Goal: Check status: Check status

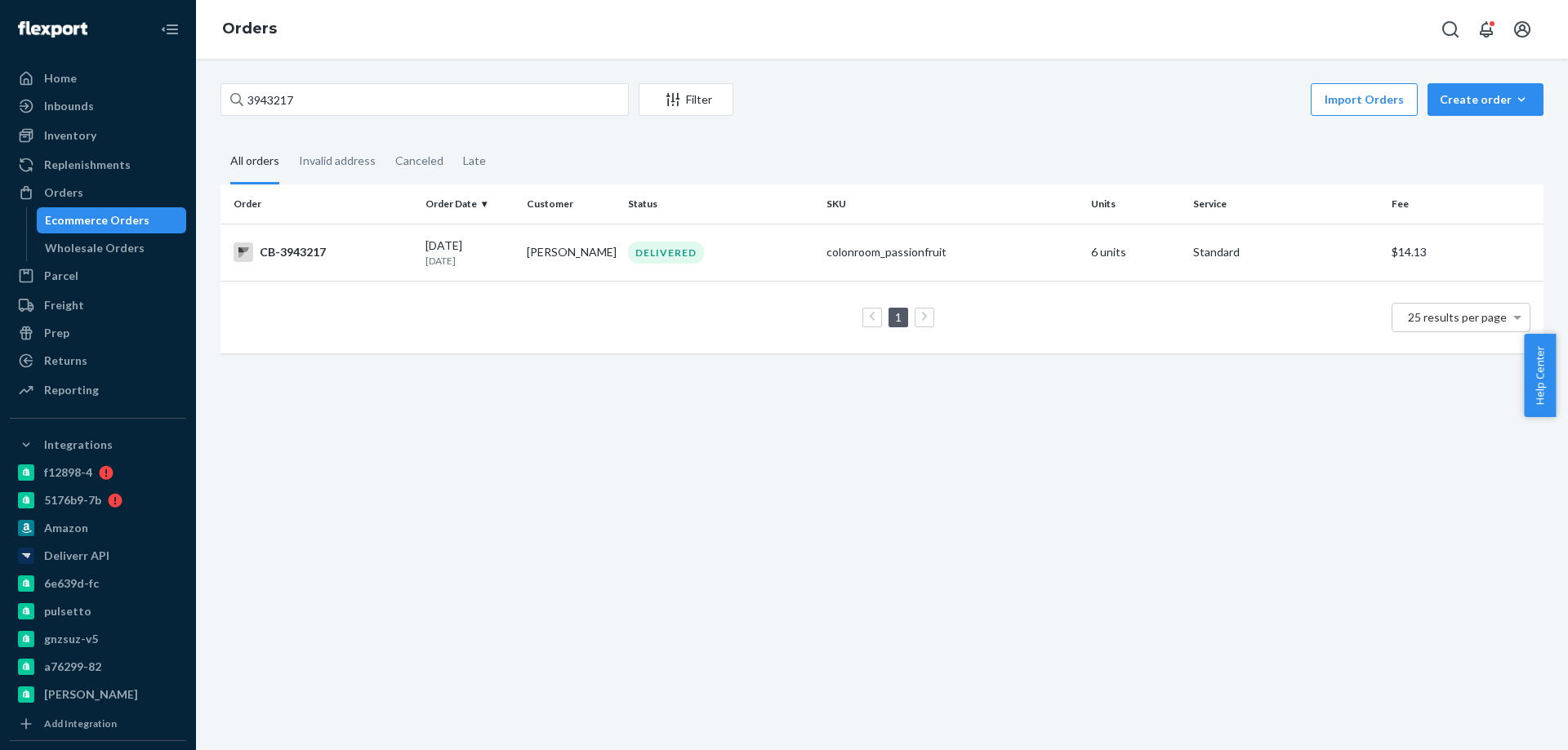
click at [98, 213] on div "Ecommerce Orders" at bounding box center [97, 220] width 104 height 16
drag, startPoint x: 342, startPoint y: 104, endPoint x: 143, endPoint y: 108, distance: 199.0
click at [162, 104] on div "Home Inbounds Shipping Plans Problems Inventory Products Branded Packaging Repl…" at bounding box center [784, 375] width 1568 height 750
paste input "95459"
type input "3995459"
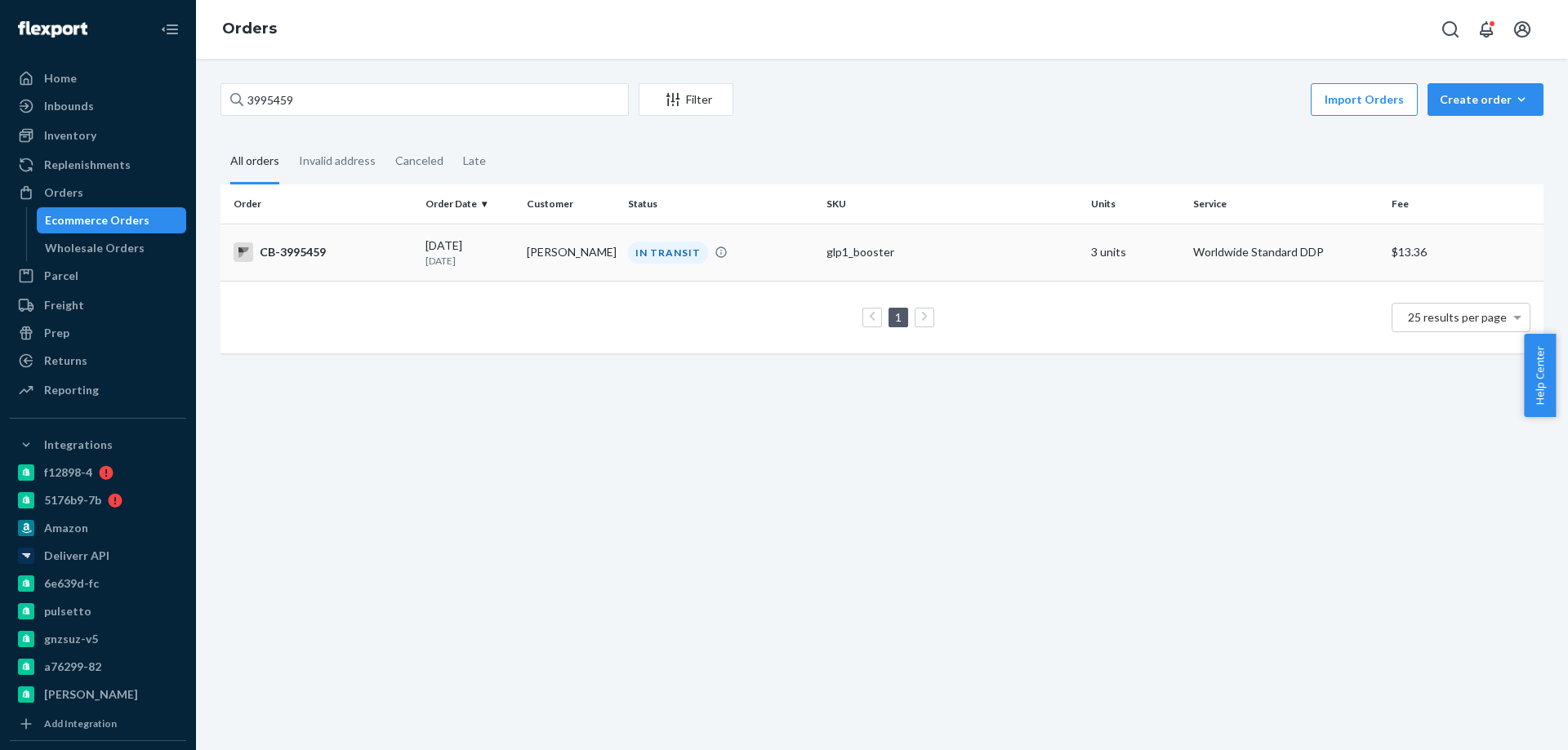
click at [534, 259] on td "[PERSON_NAME]" at bounding box center [570, 252] width 101 height 57
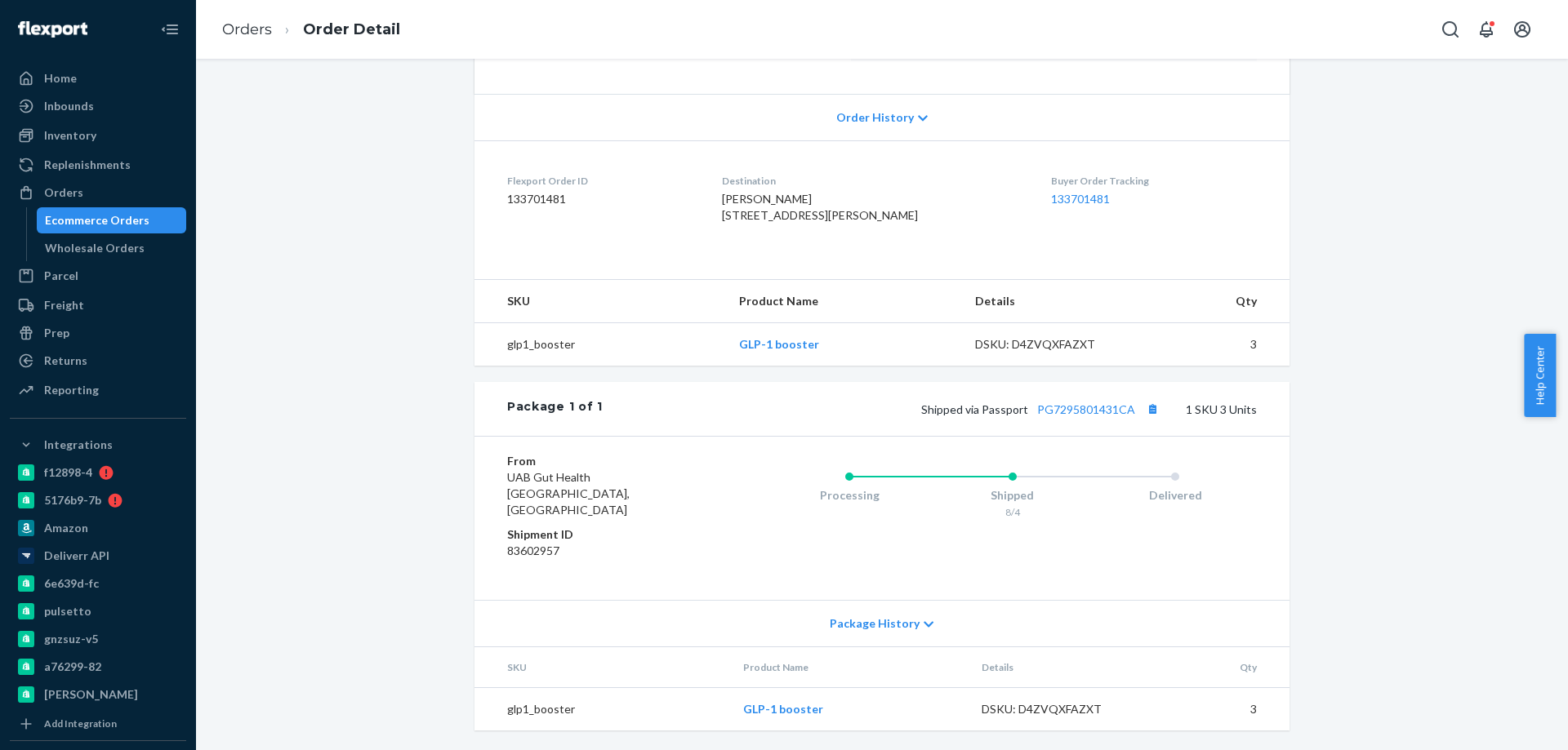
scroll to position [332, 0]
drag, startPoint x: 378, startPoint y: 672, endPoint x: 489, endPoint y: 545, distance: 168.7
click at [379, 671] on div "Website Order # CB-3995459 • Worldwide Standard DDP / $13.36 View Details Creat…" at bounding box center [882, 258] width 1348 height 983
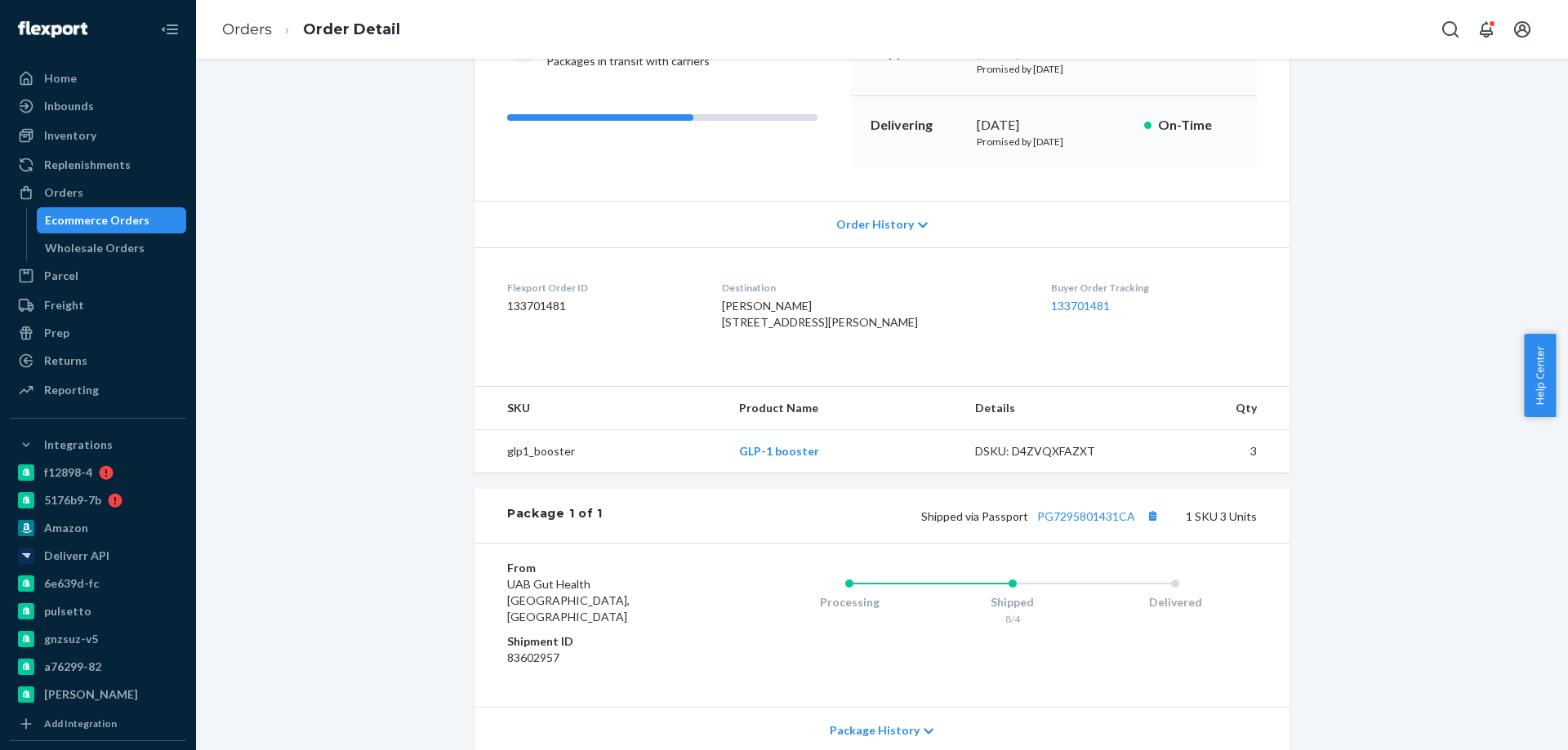
scroll to position [169, 0]
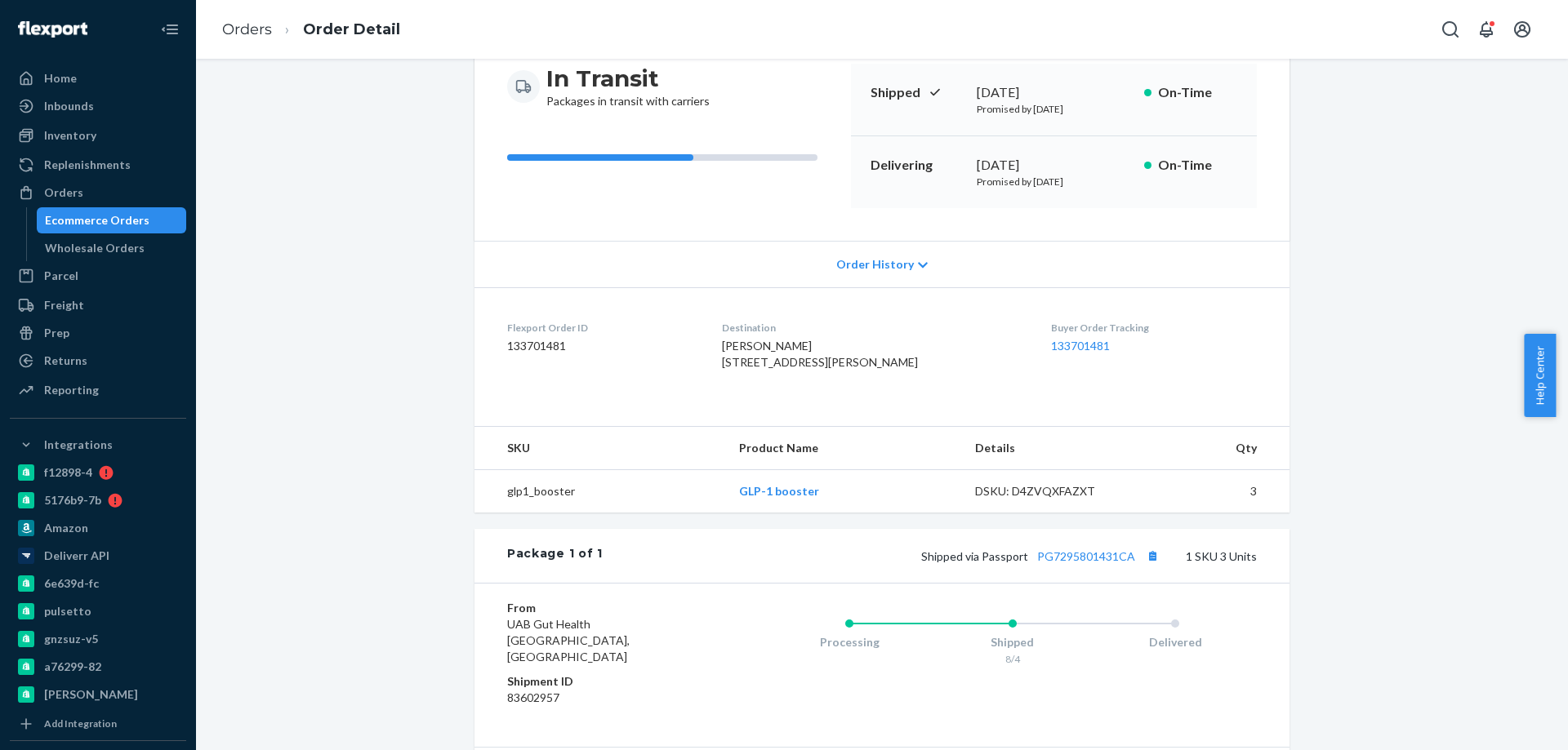
drag, startPoint x: 864, startPoint y: 370, endPoint x: 903, endPoint y: 392, distance: 44.8
click at [903, 391] on dl "Flexport Order ID 133701481 Destination [PERSON_NAME] [STREET_ADDRESS][PERSON_N…" at bounding box center [882, 349] width 815 height 123
click at [941, 410] on dl "Flexport Order ID 133701481 Destination [PERSON_NAME] [STREET_ADDRESS][PERSON_N…" at bounding box center [882, 349] width 815 height 123
drag, startPoint x: 450, startPoint y: 463, endPoint x: 1322, endPoint y: 535, distance: 875.0
click at [1322, 535] on div "Website Order # CB-3995459 • Worldwide Standard DDP / $13.36 View Details Creat…" at bounding box center [882, 406] width 1348 height 983
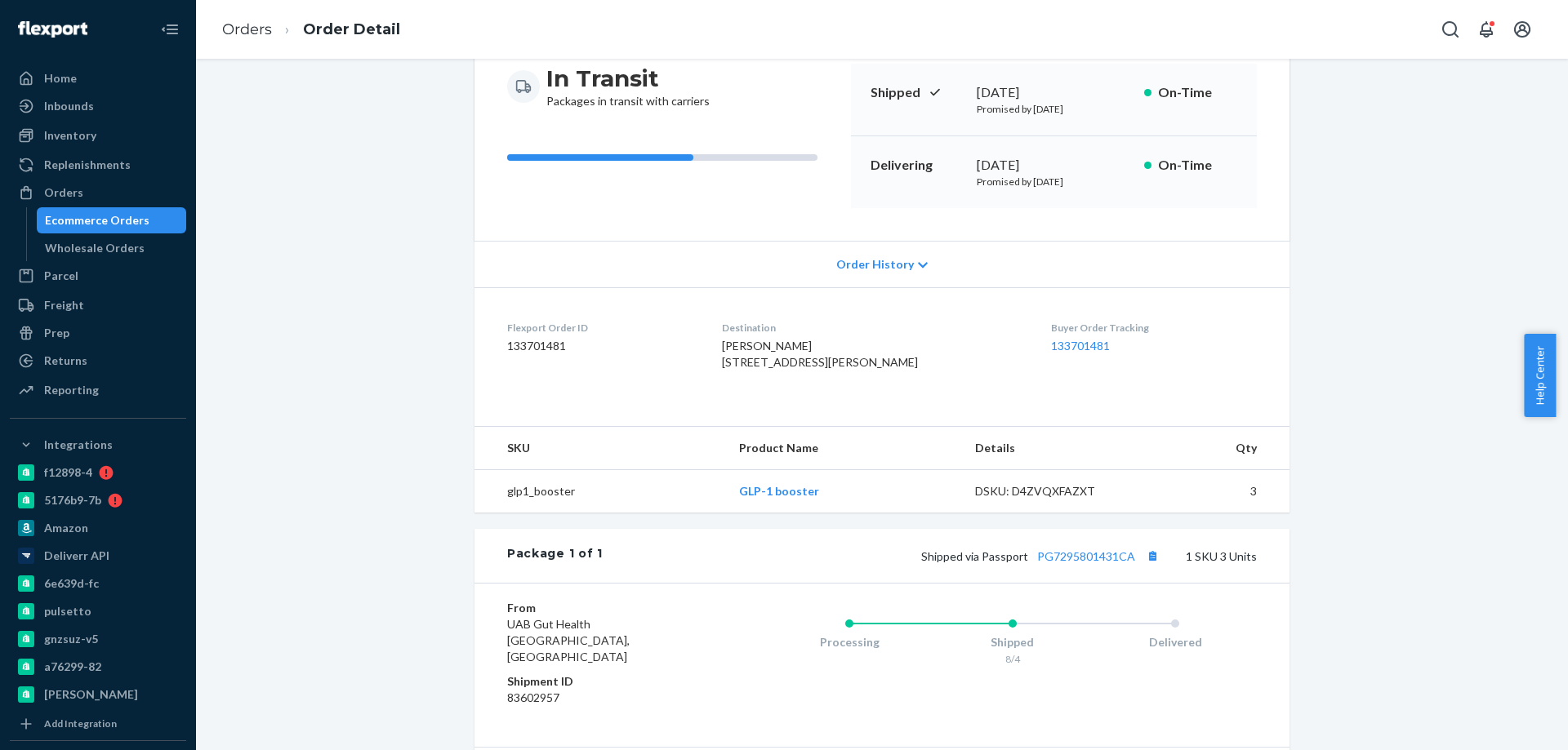
click at [1397, 518] on div "Website Order # CB-3995459 • Worldwide Standard DDP / $13.36 View Details Creat…" at bounding box center [882, 406] width 1348 height 983
click at [1393, 508] on div "Website Order # CB-3995459 • Worldwide Standard DDP / $13.36 View Details Creat…" at bounding box center [882, 406] width 1348 height 983
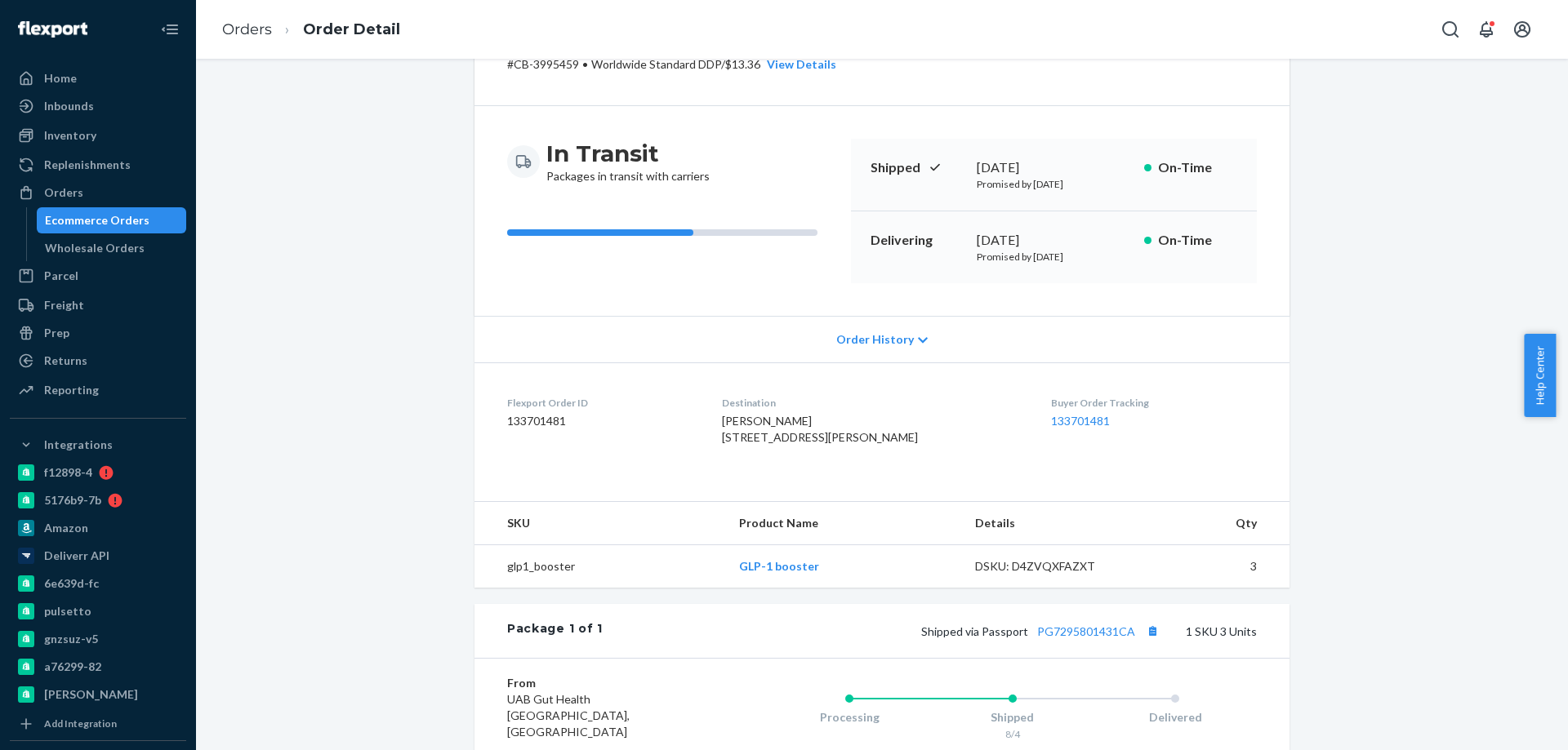
scroll to position [0, 0]
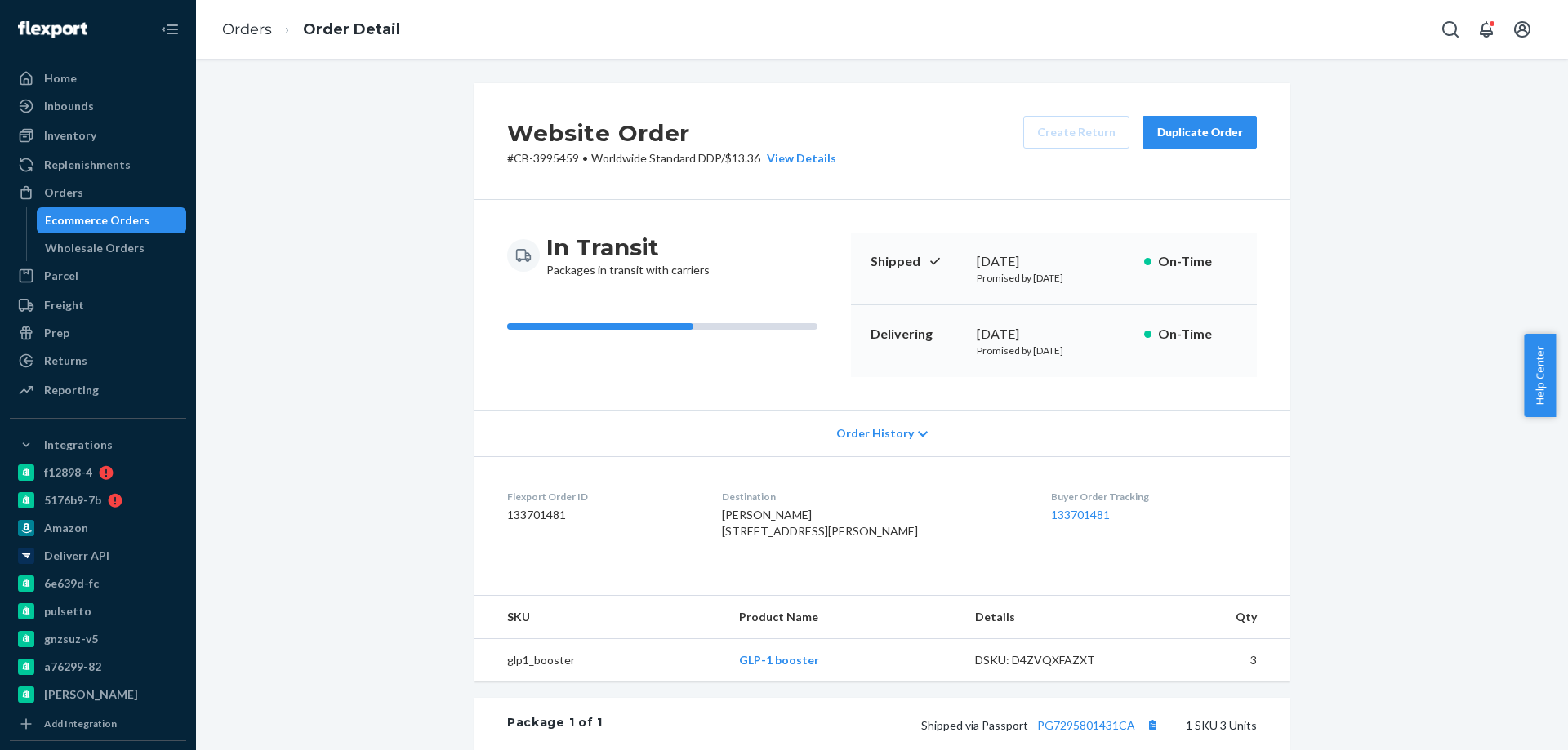
click at [364, 652] on div "Website Order # CB-3995459 • Worldwide Standard DDP / $13.36 View Details Creat…" at bounding box center [882, 574] width 1348 height 983
drag, startPoint x: 505, startPoint y: 240, endPoint x: 727, endPoint y: 292, distance: 228.0
click at [726, 292] on div "In Transit Packages in transit with carriers" at bounding box center [672, 305] width 331 height 144
click at [321, 309] on div "Website Order # CB-3995459 • Worldwide Standard DDP / $13.36 View Details Creat…" at bounding box center [882, 574] width 1348 height 983
click at [359, 628] on div "Website Order # CB-3995459 • Worldwide Standard DDP / $13.36 View Details Creat…" at bounding box center [882, 574] width 1348 height 983
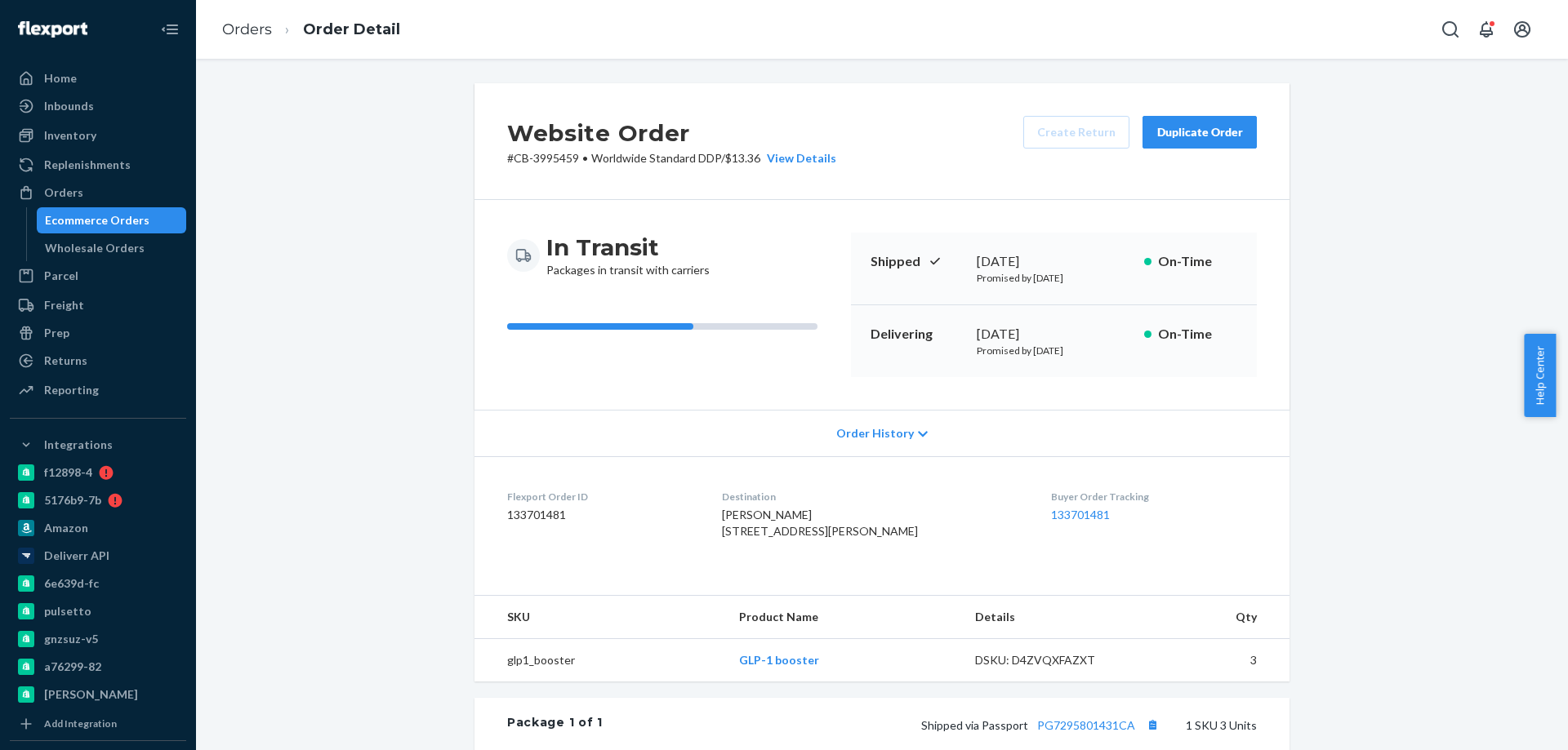
click at [376, 655] on div "Website Order # CB-3995459 • Worldwide Standard DDP / $13.36 View Details Creat…" at bounding box center [882, 574] width 1348 height 983
click at [387, 648] on div "Website Order # CB-3995459 • Worldwide Standard DDP / $13.36 View Details Creat…" at bounding box center [882, 574] width 1348 height 983
drag, startPoint x: 104, startPoint y: 215, endPoint x: 207, endPoint y: 174, distance: 110.9
click at [103, 215] on div "Ecommerce Orders" at bounding box center [97, 220] width 104 height 16
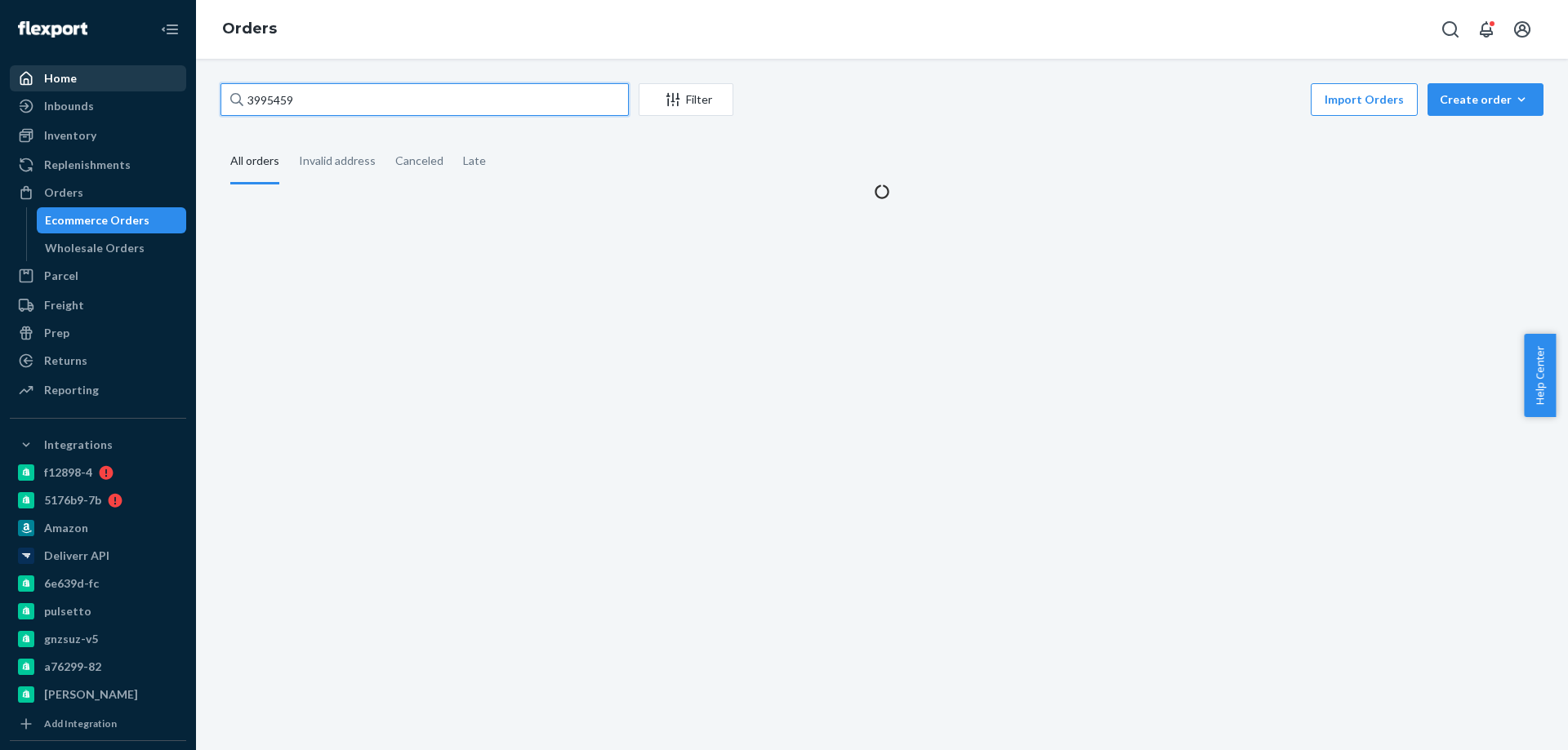
drag, startPoint x: 341, startPoint y: 88, endPoint x: 92, endPoint y: 90, distance: 249.0
click at [148, 97] on div "Home Inbounds Shipping Plans Problems Inventory Products Branded Packaging Repl…" at bounding box center [784, 375] width 1568 height 750
paste input "CB-IN-2292"
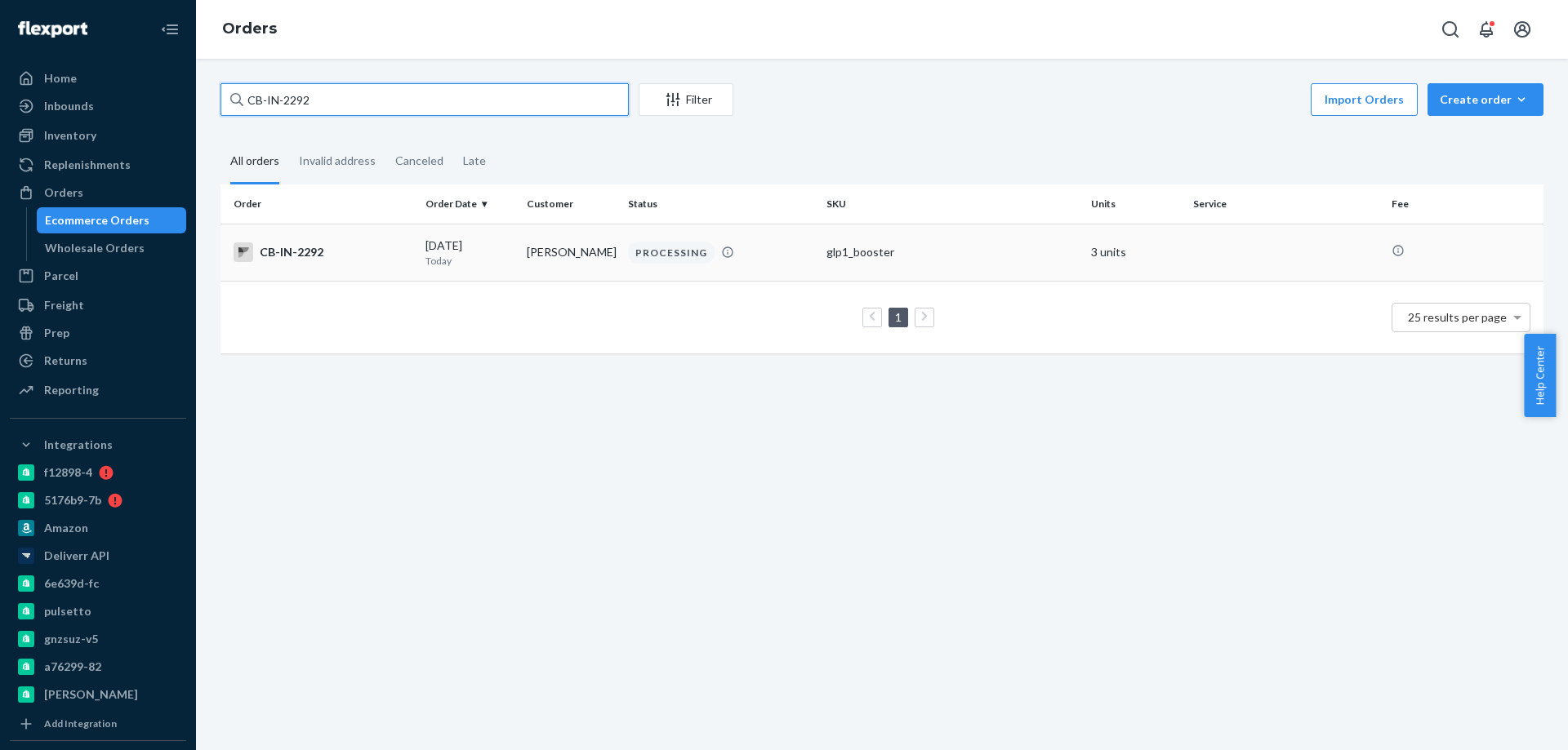
type input "CB-IN-2292"
click at [516, 260] on td "[DATE] [DATE]" at bounding box center [469, 252] width 101 height 57
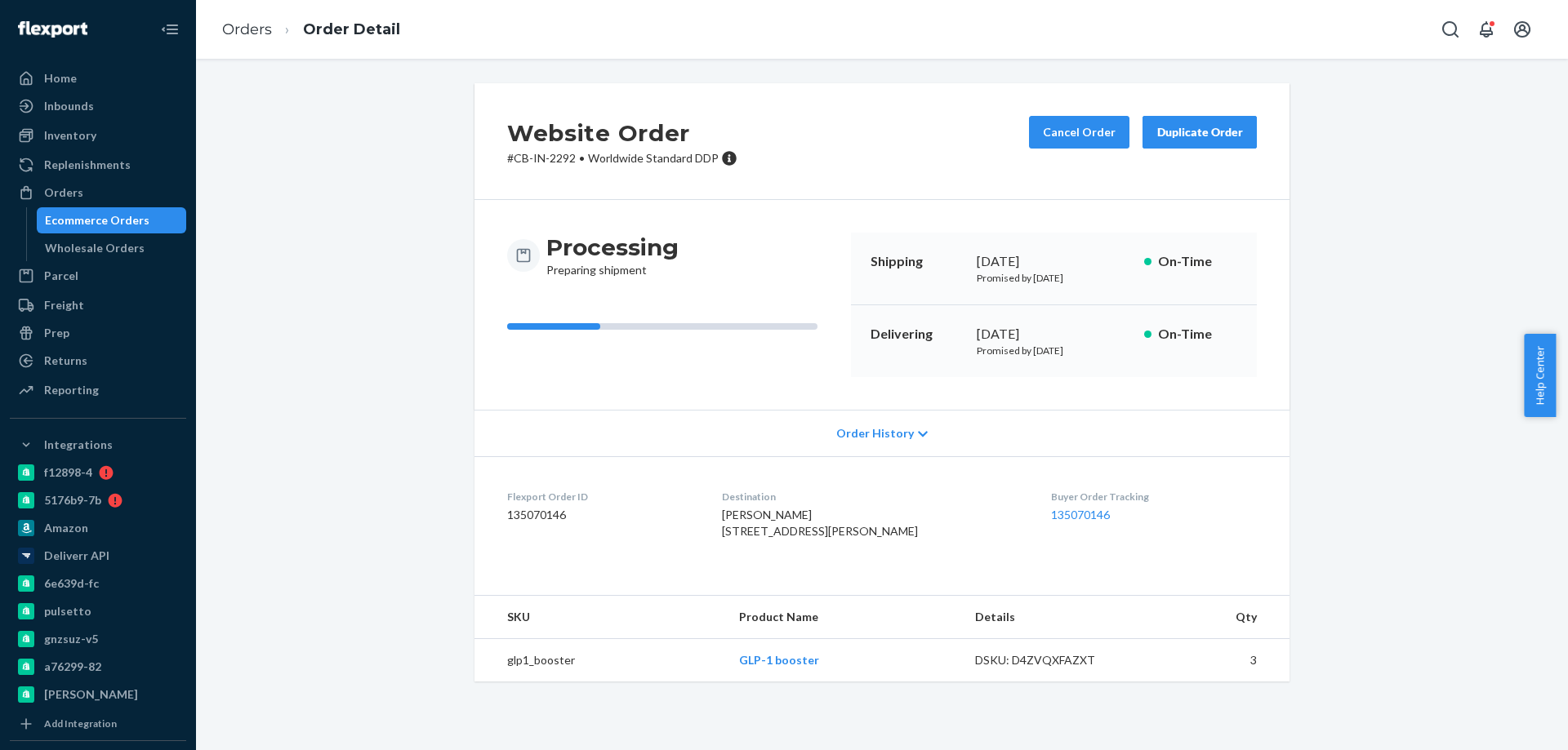
click at [118, 224] on div "Ecommerce Orders" at bounding box center [97, 220] width 104 height 16
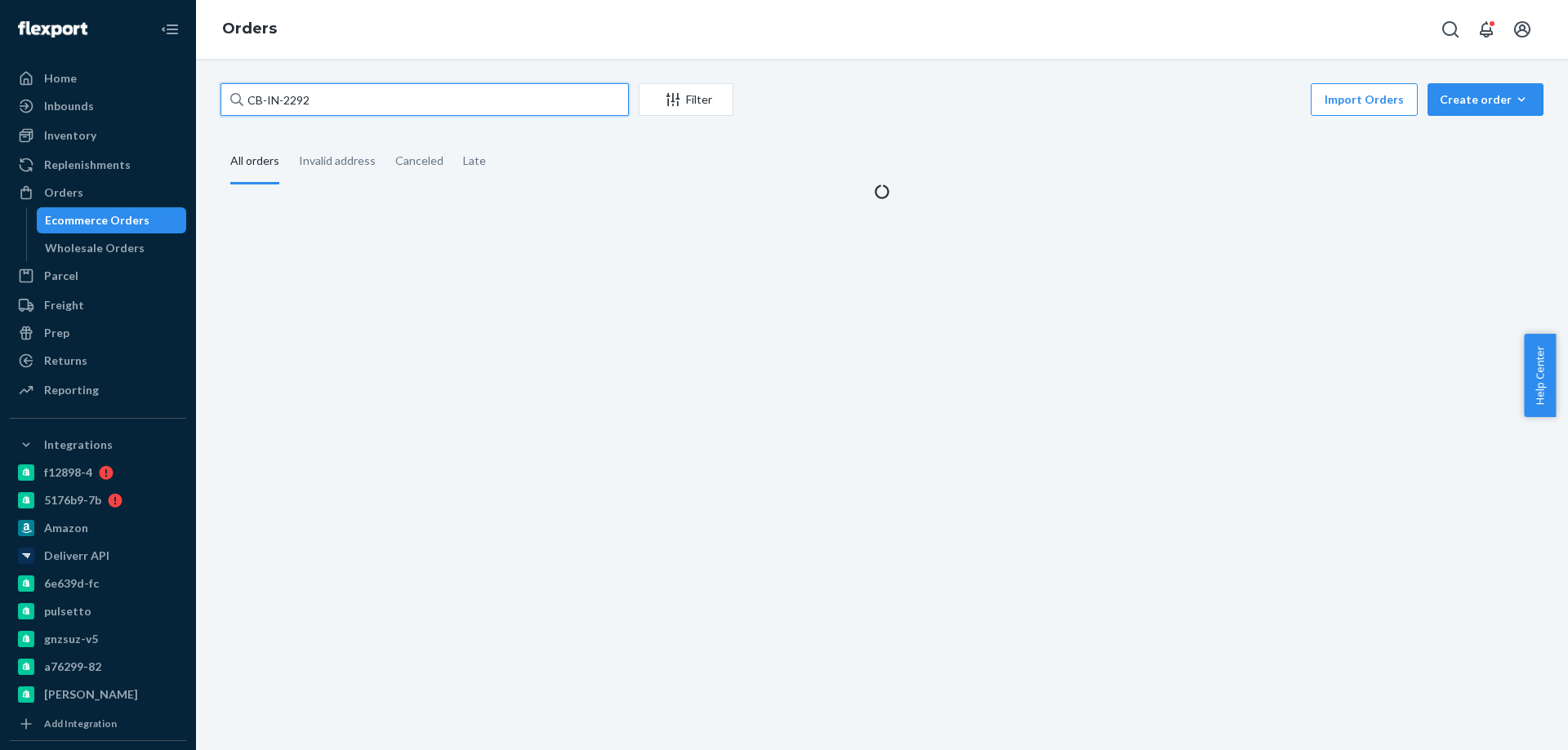
drag, startPoint x: 387, startPoint y: 104, endPoint x: 184, endPoint y: 91, distance: 203.4
click at [206, 93] on div "CB-IN-2292 Filter Import Orders Create order Ecommerce order Removal order All …" at bounding box center [882, 404] width 1372 height 691
paste input "4021394"
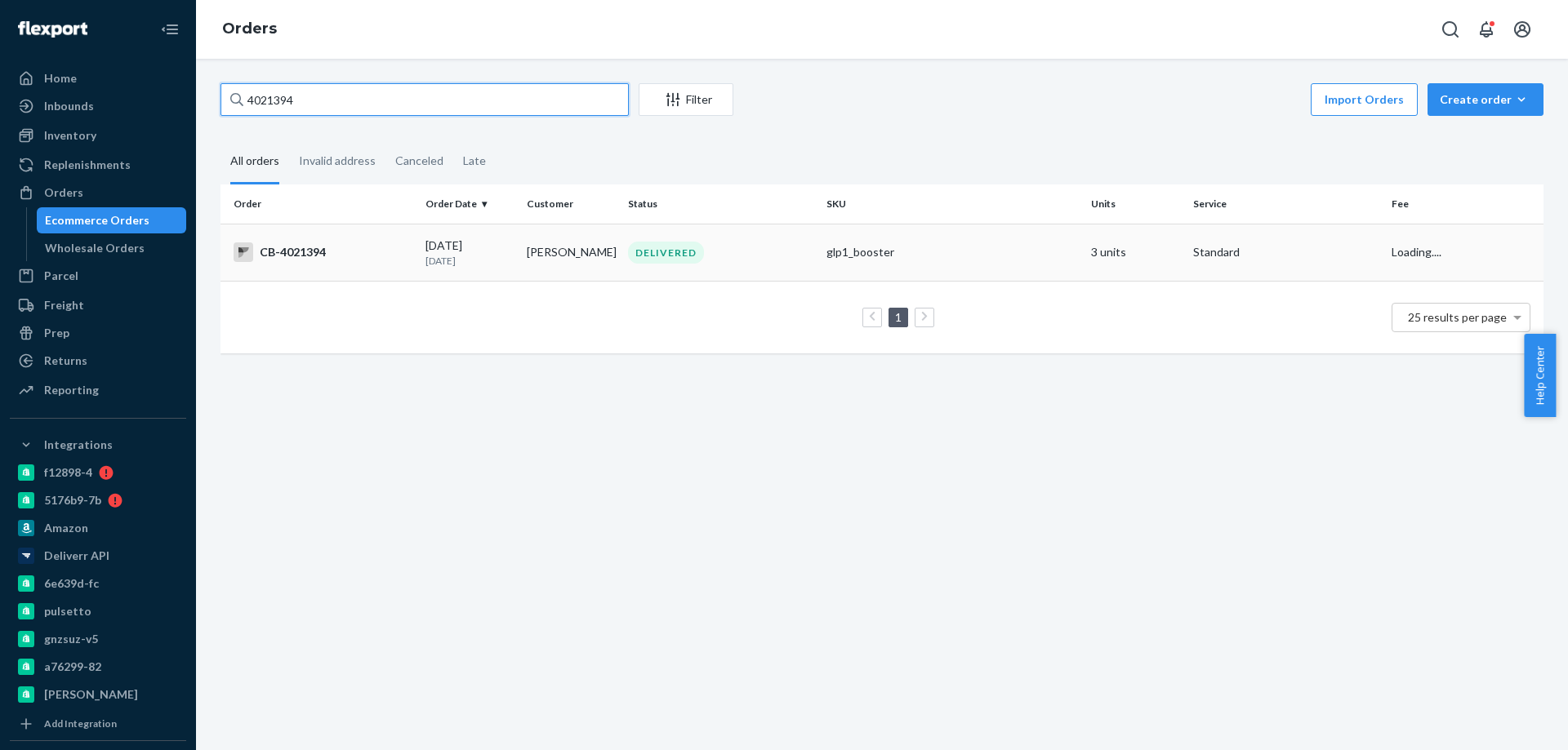
type input "4021394"
click at [537, 267] on td "[PERSON_NAME]" at bounding box center [570, 252] width 101 height 57
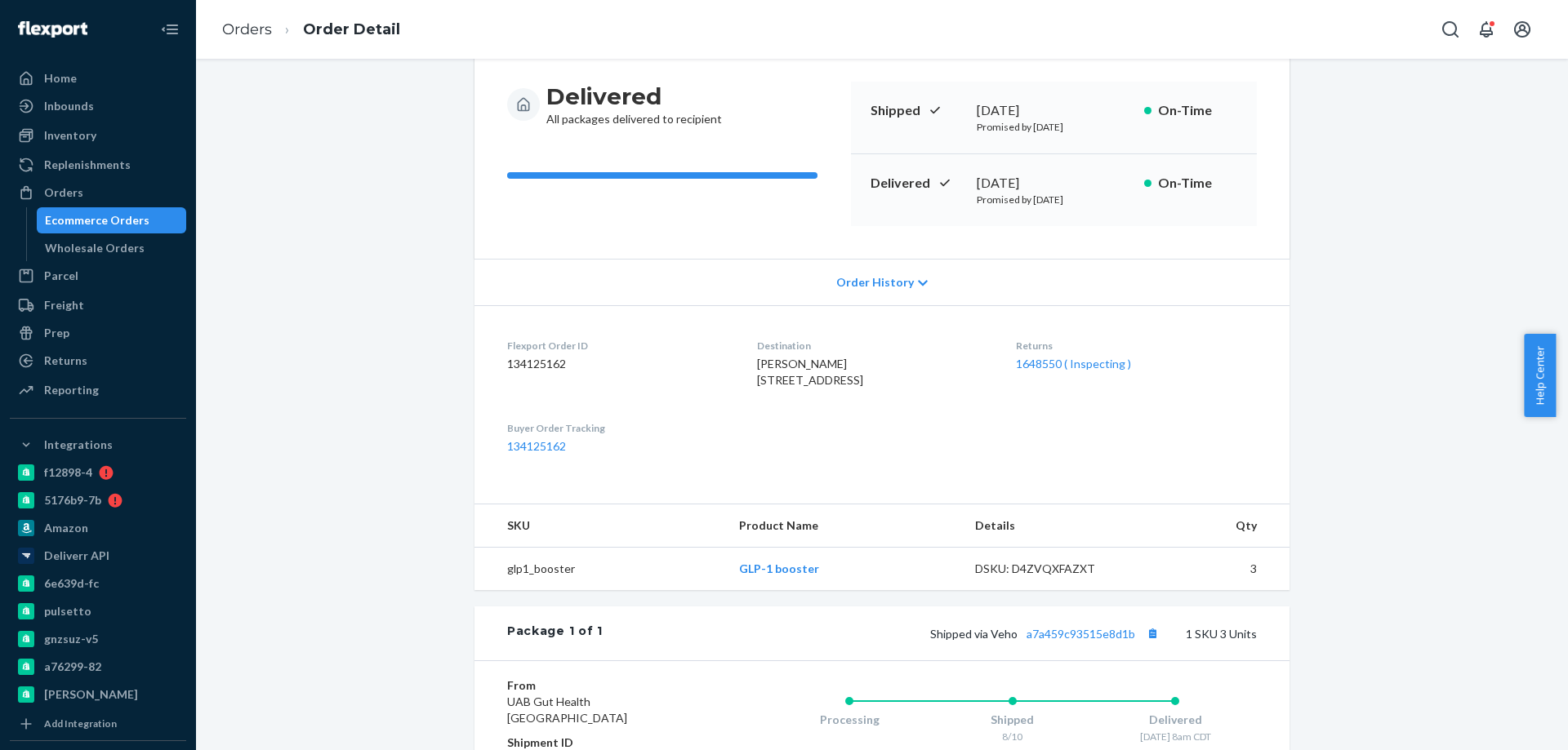
scroll to position [163, 0]
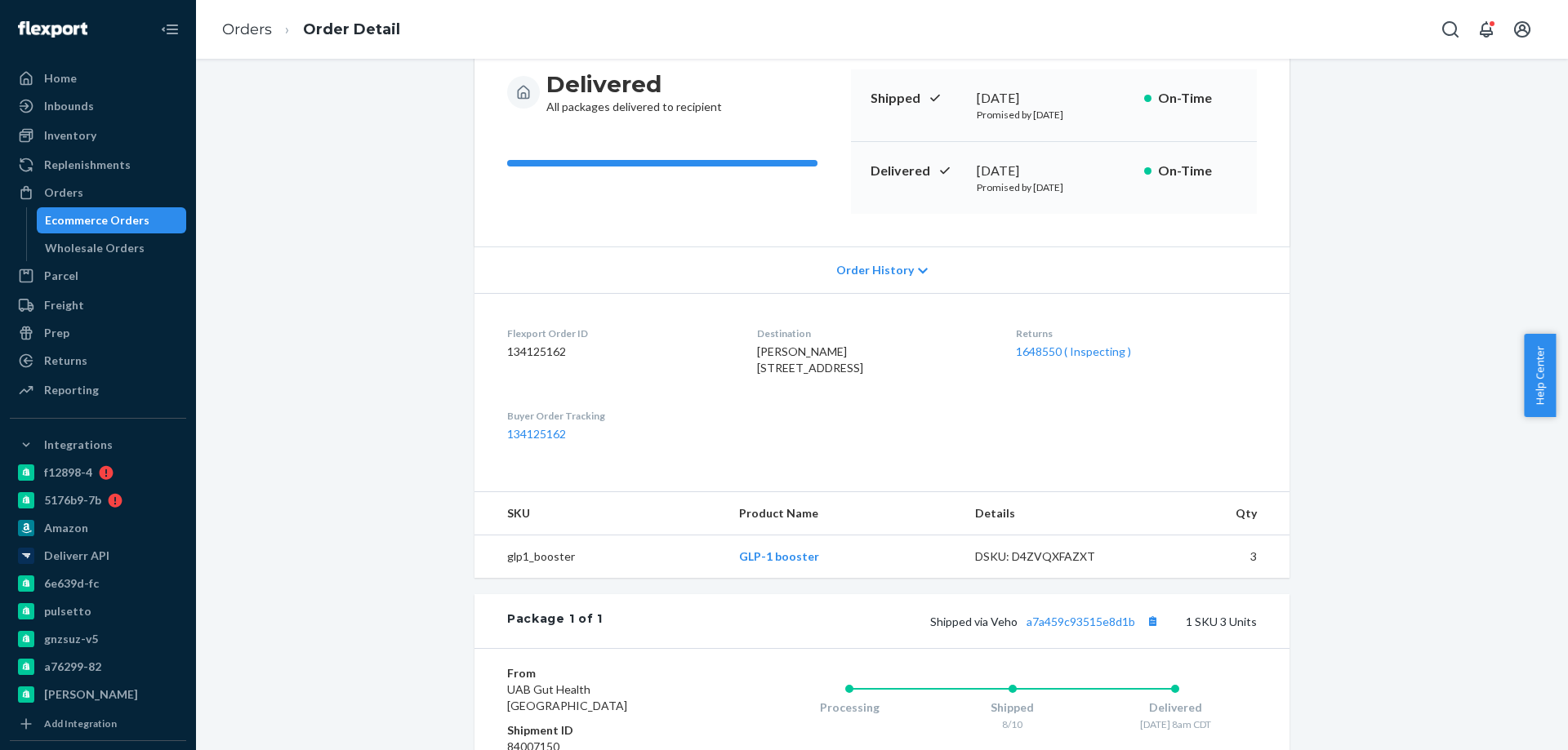
click at [147, 226] on div "Ecommerce Orders" at bounding box center [111, 220] width 147 height 22
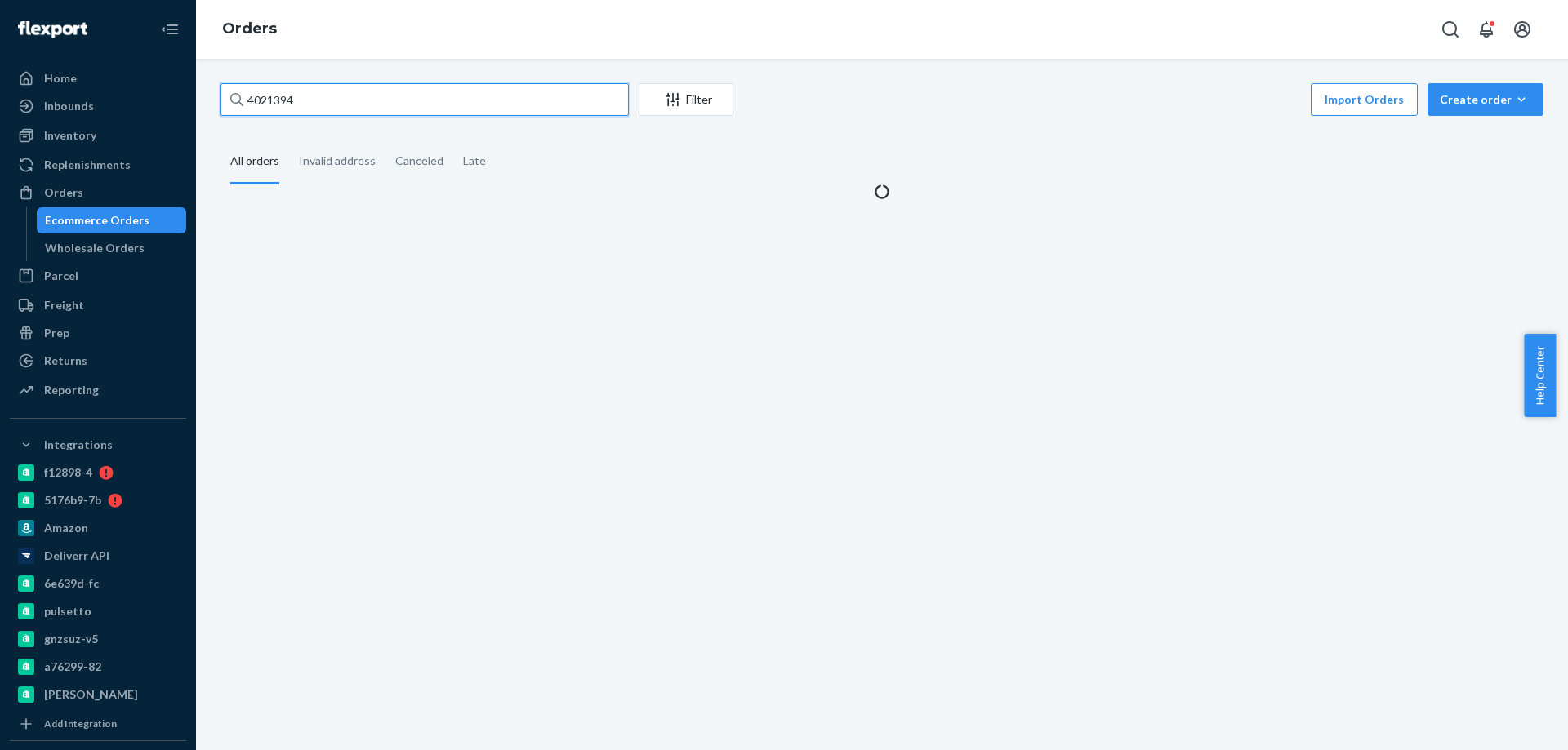
paste input "03297"
drag, startPoint x: 331, startPoint y: 98, endPoint x: 139, endPoint y: 65, distance: 194.8
click at [195, 73] on div "Home Inbounds Shipping Plans Problems Inventory Products Branded Packaging Repl…" at bounding box center [784, 375] width 1568 height 750
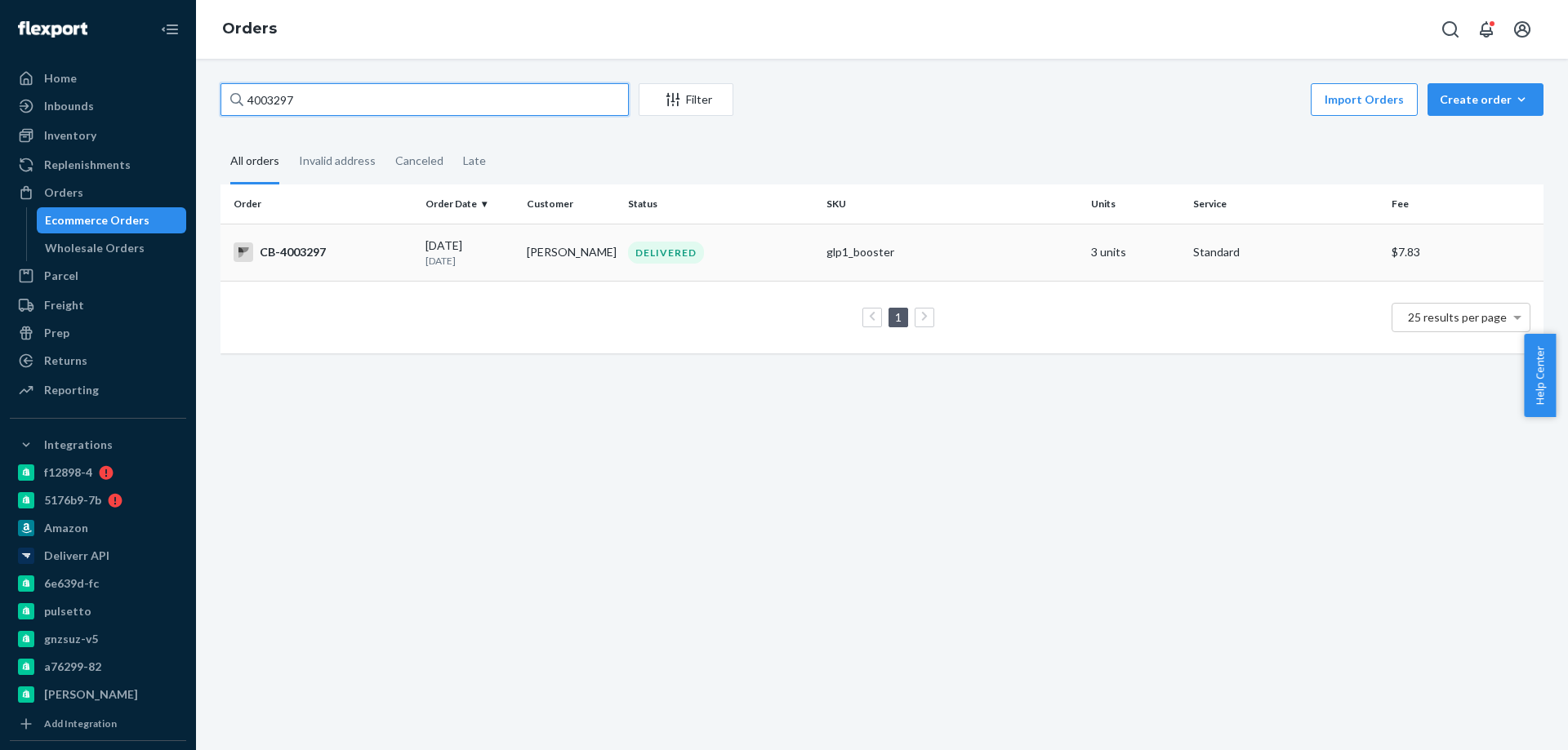
type input "4003297"
click at [534, 260] on td "[PERSON_NAME]" at bounding box center [570, 252] width 101 height 57
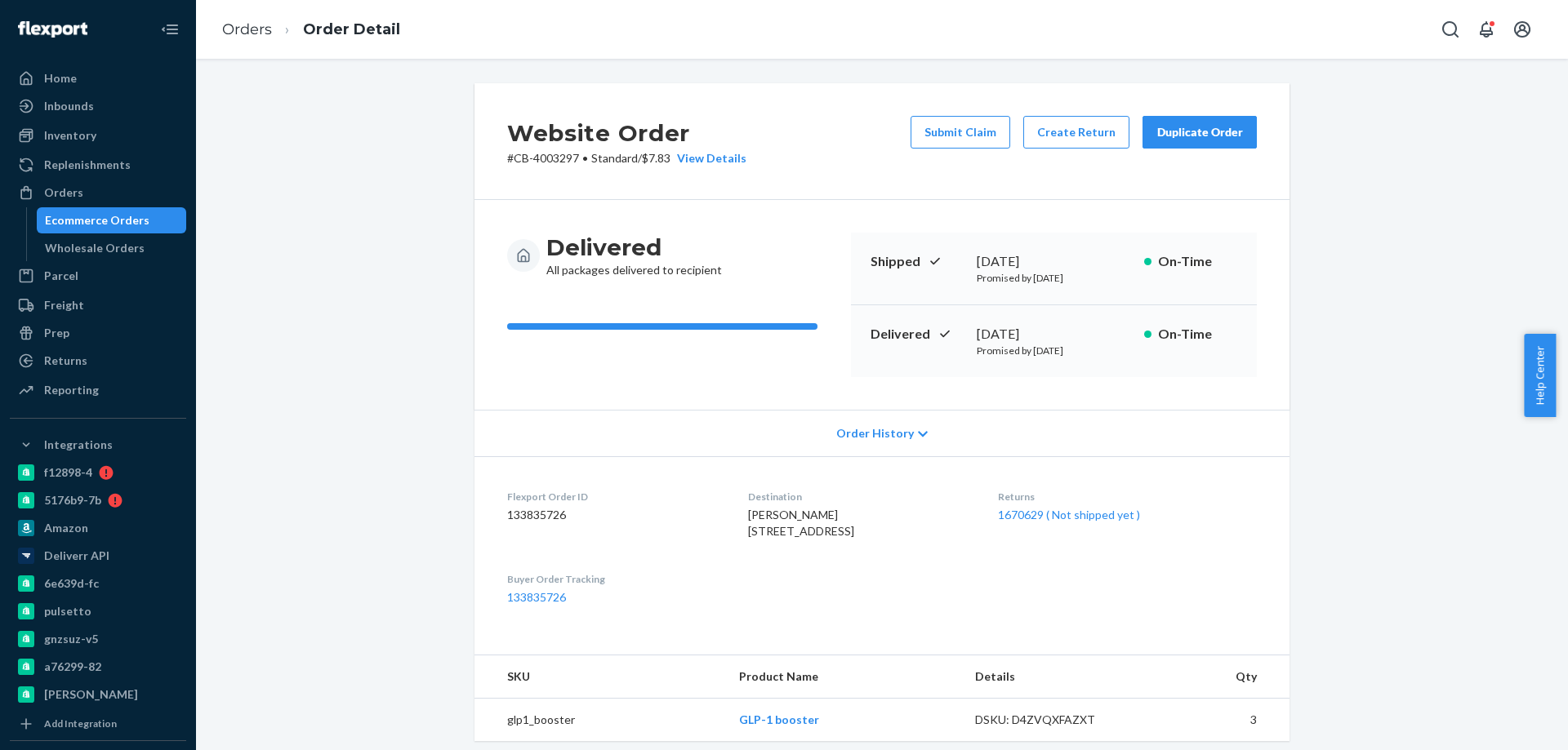
click at [141, 223] on div "Ecommerce Orders" at bounding box center [97, 220] width 104 height 16
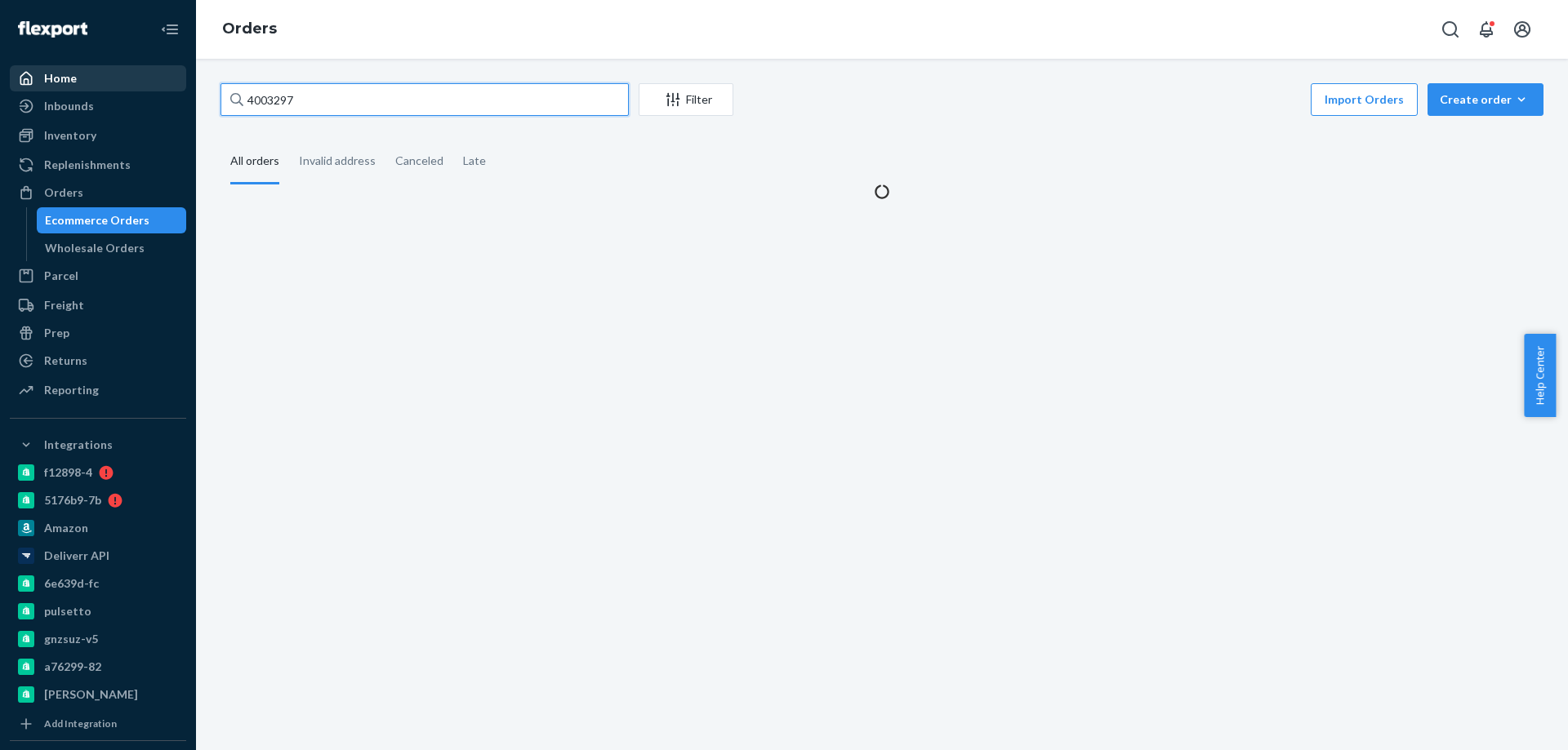
drag, startPoint x: 345, startPoint y: 99, endPoint x: 87, endPoint y: 72, distance: 259.4
click at [87, 72] on div "Home Inbounds Shipping Plans Problems Inventory Products Branded Packaging Repl…" at bounding box center [784, 375] width 1568 height 750
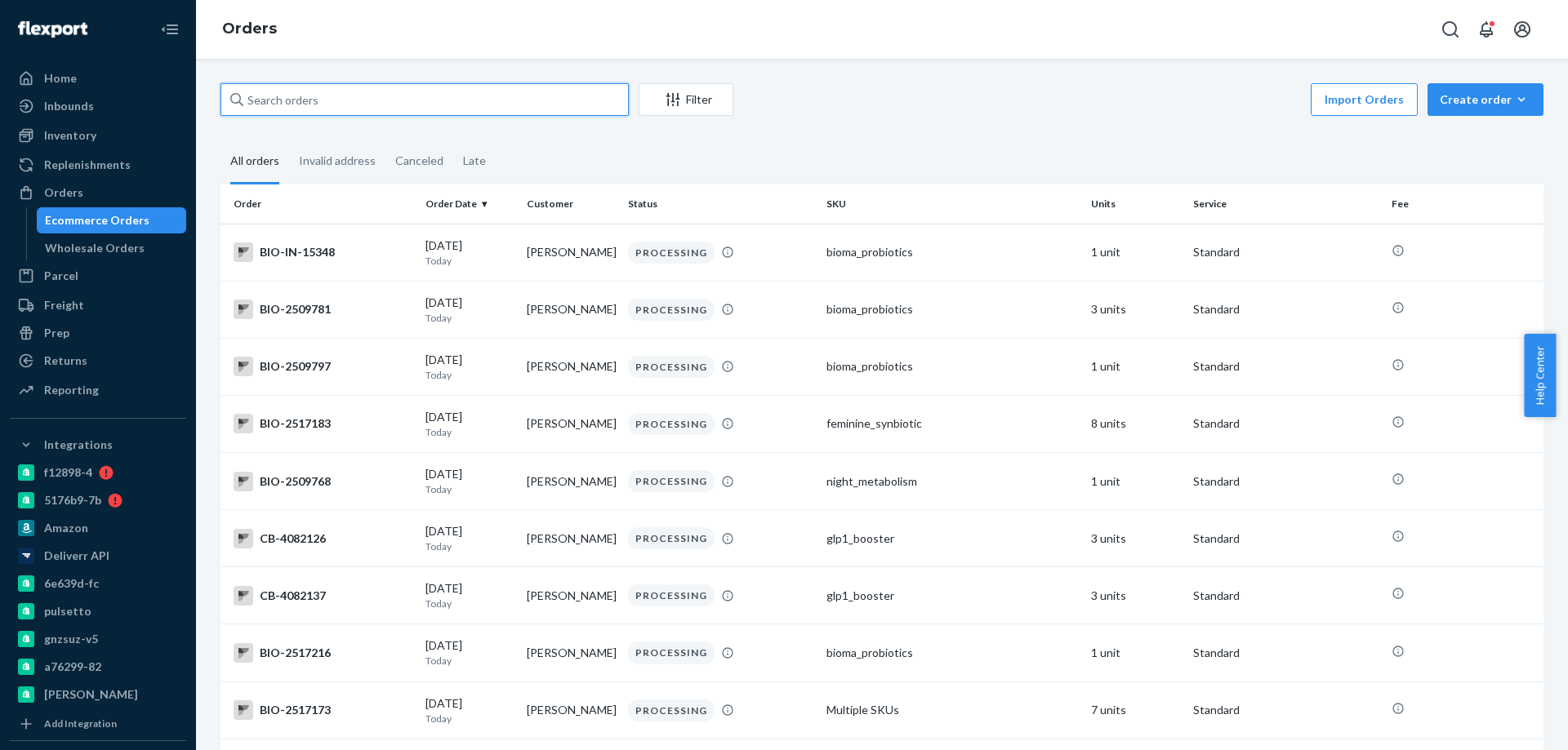
paste input "[EMAIL_ADDRESS][DOMAIN_NAME]"
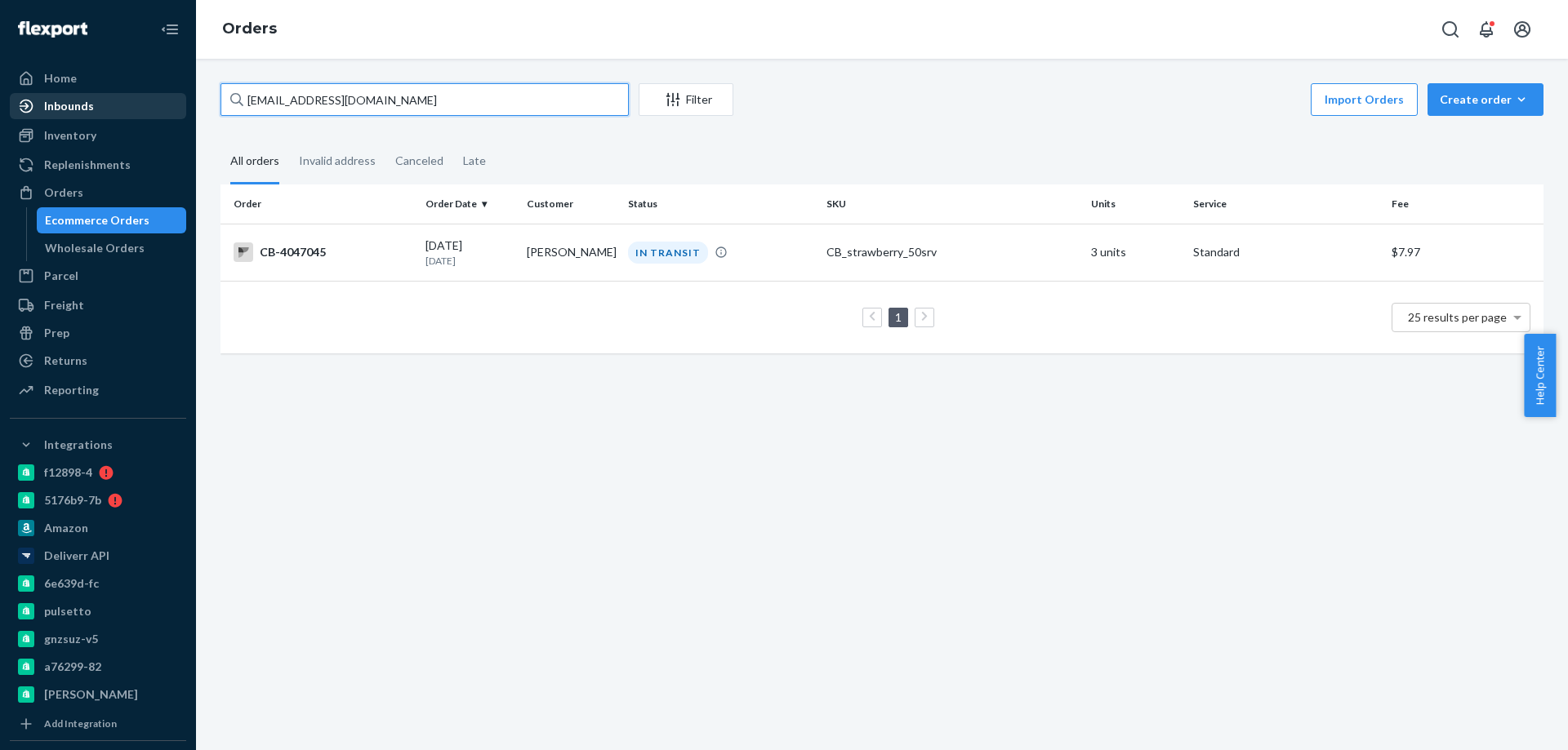
drag, startPoint x: 367, startPoint y: 87, endPoint x: 90, endPoint y: 113, distance: 278.2
click at [69, 93] on div "Home Inbounds Shipping Plans Problems Inventory Products Branded Packaging Repl…" at bounding box center [784, 375] width 1568 height 750
paste input "4047045"
type input "4047045"
click at [541, 257] on td "[PERSON_NAME]" at bounding box center [570, 252] width 101 height 57
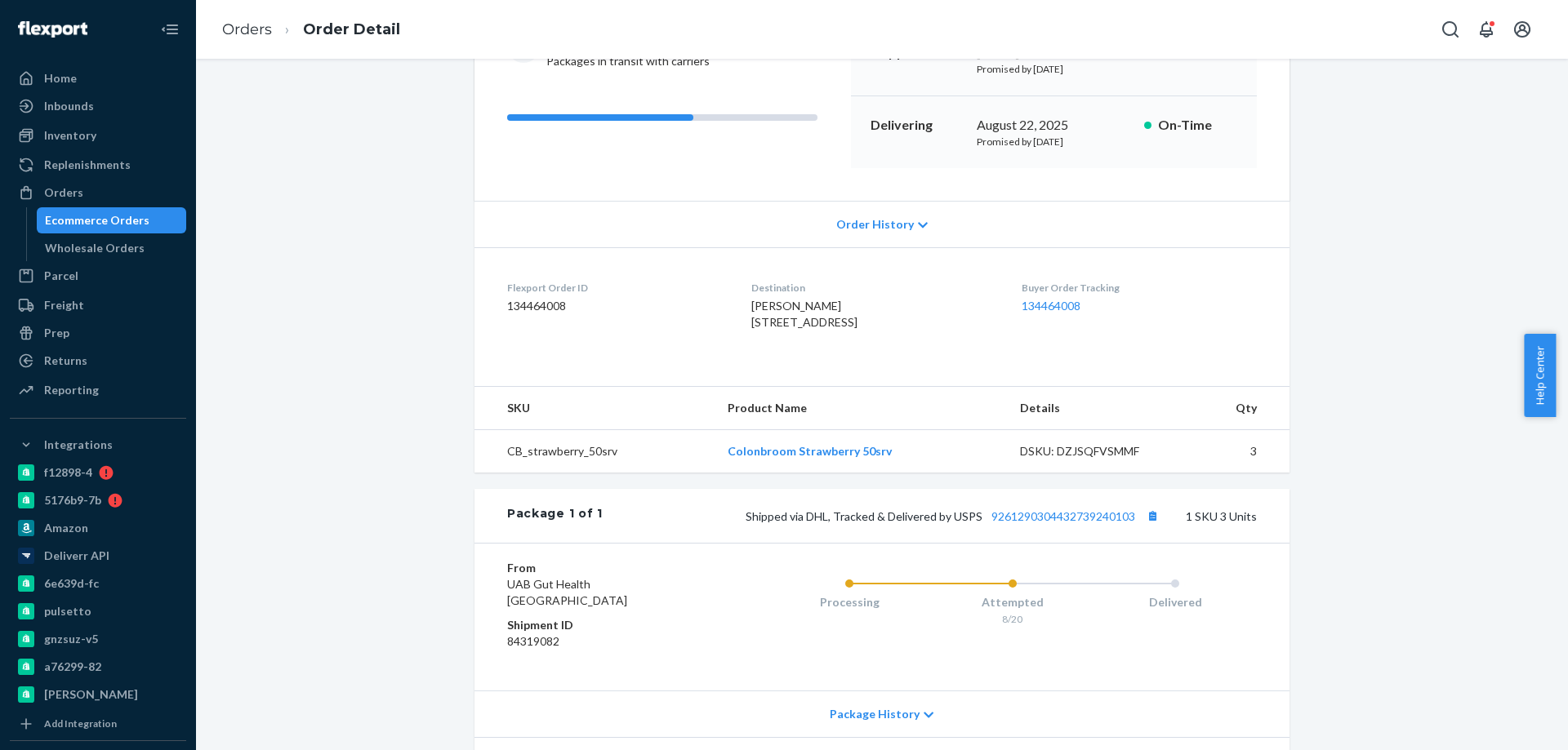
scroll to position [245, 0]
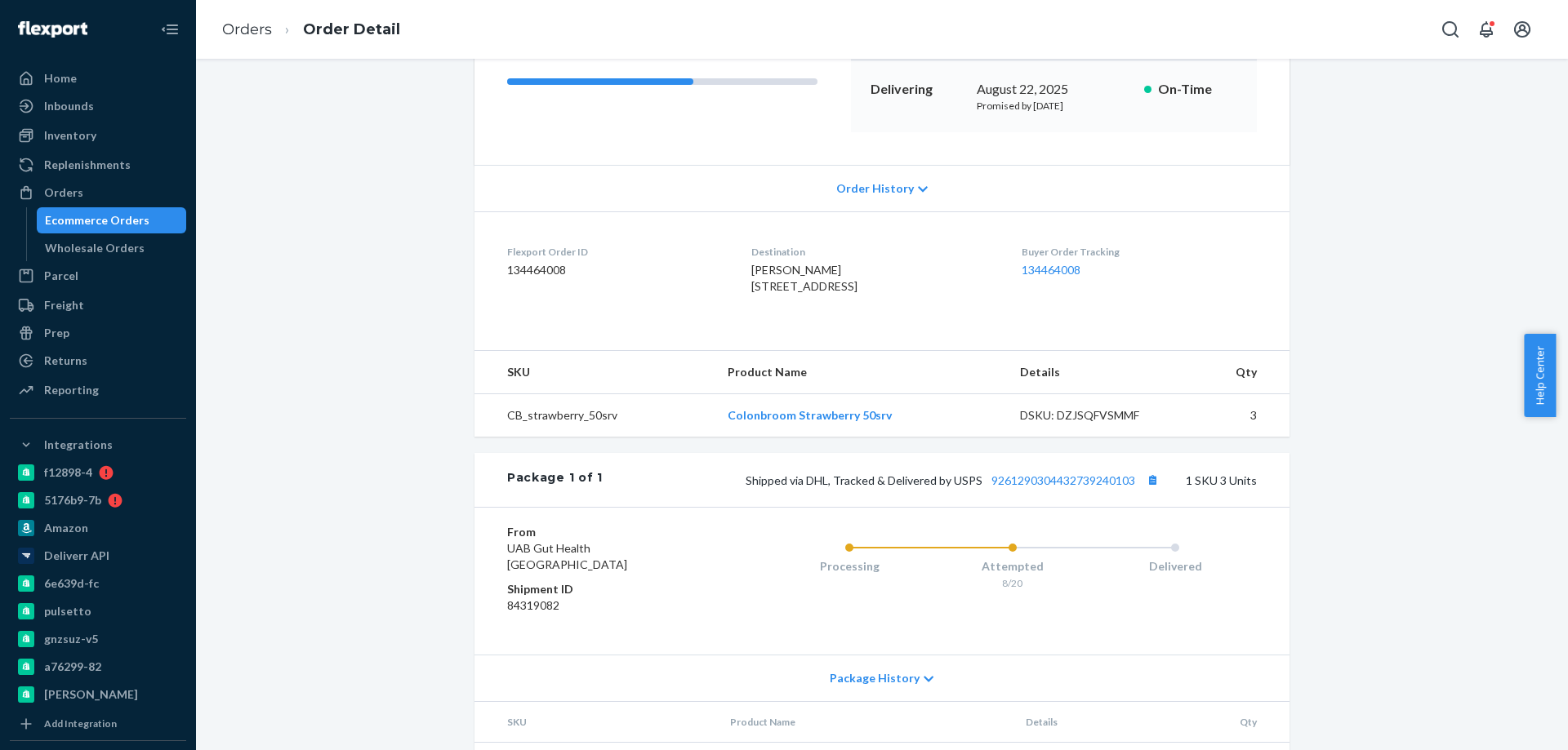
click at [123, 217] on div "Ecommerce Orders" at bounding box center [97, 220] width 104 height 16
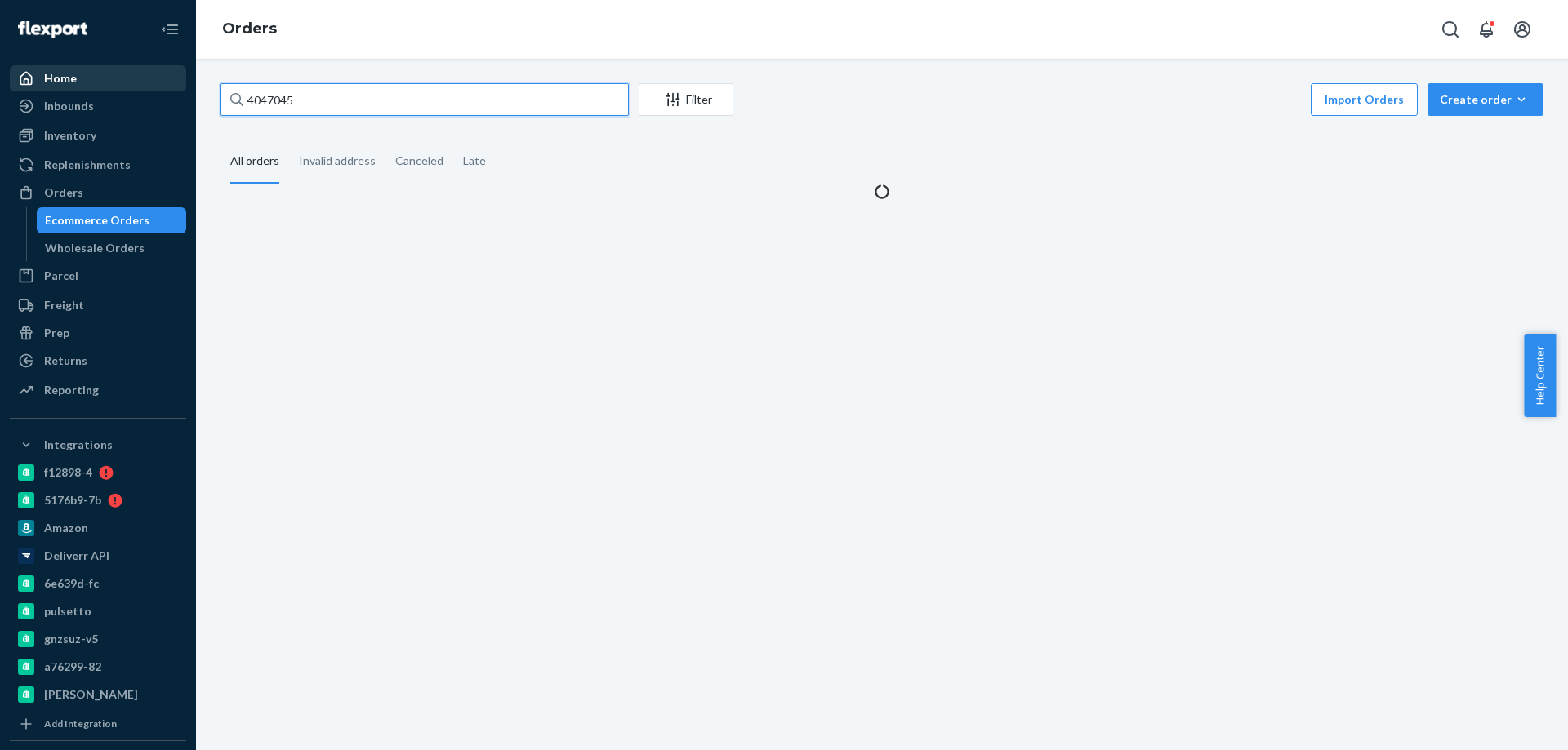
drag, startPoint x: 383, startPoint y: 93, endPoint x: 21, endPoint y: 72, distance: 362.6
click at [66, 77] on div "Home Inbounds Shipping Plans Problems Inventory Products Branded Packaging Repl…" at bounding box center [784, 375] width 1568 height 750
paste input "51861"
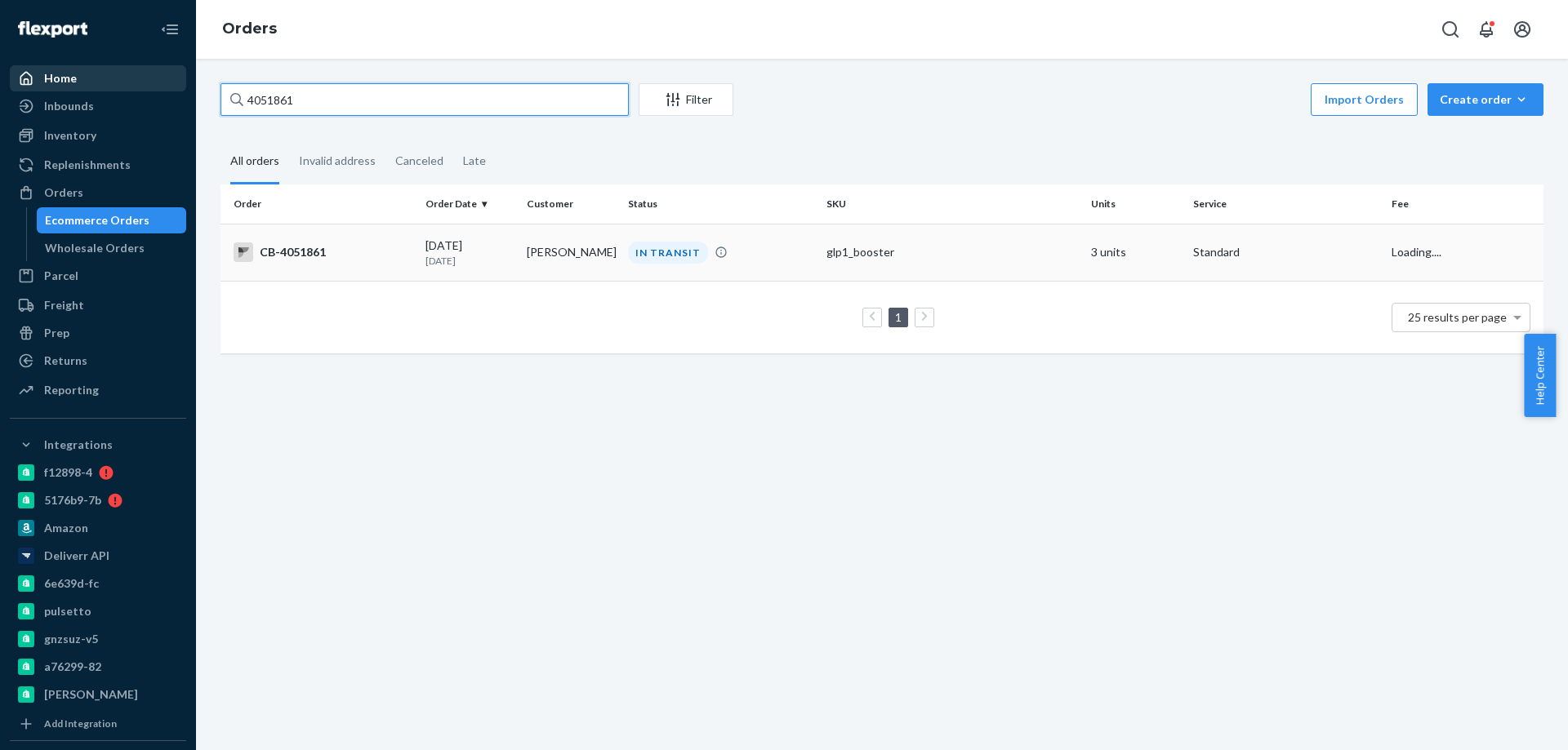
type input "4051861"
click at [520, 264] on td "[PERSON_NAME]" at bounding box center [570, 252] width 101 height 57
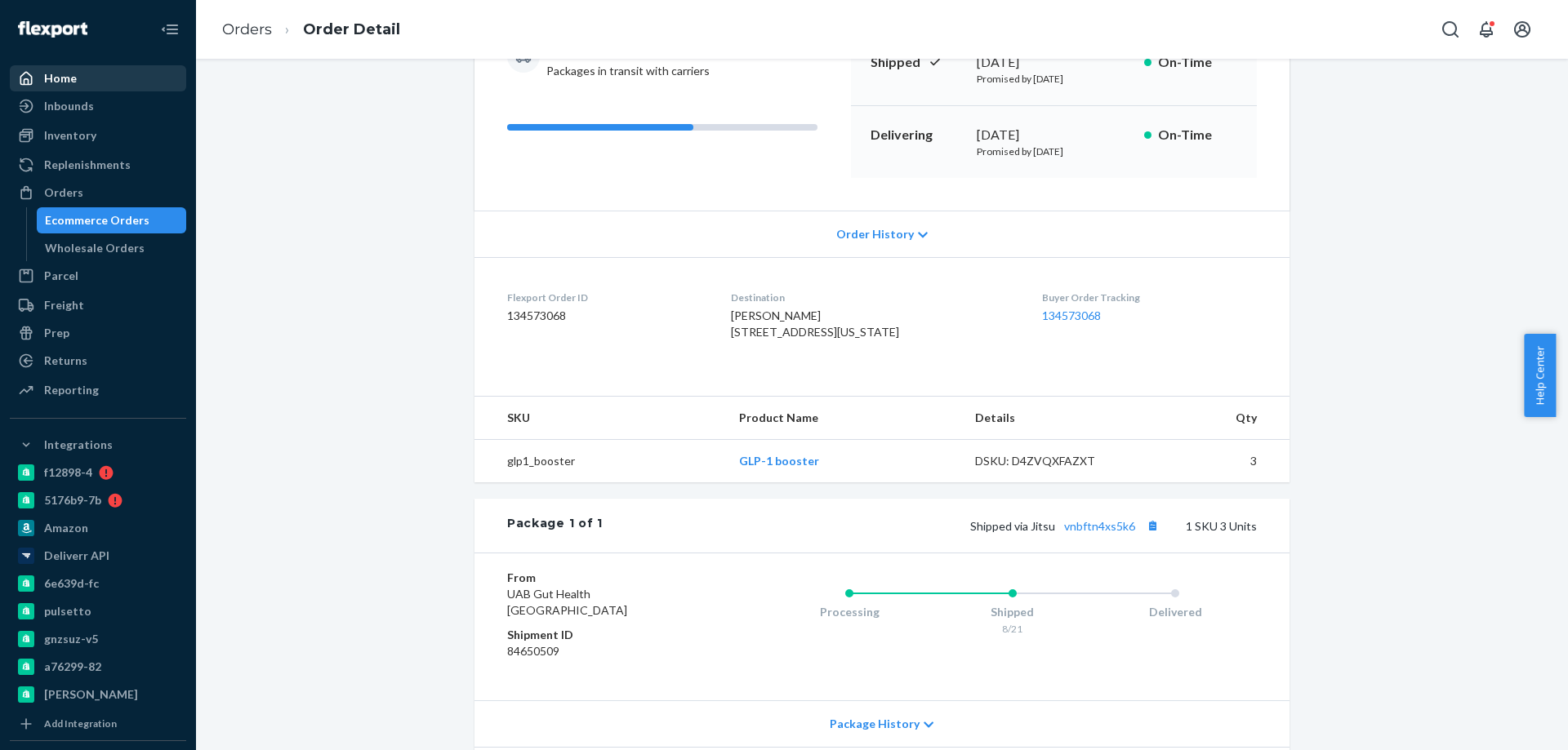
scroll to position [245, 0]
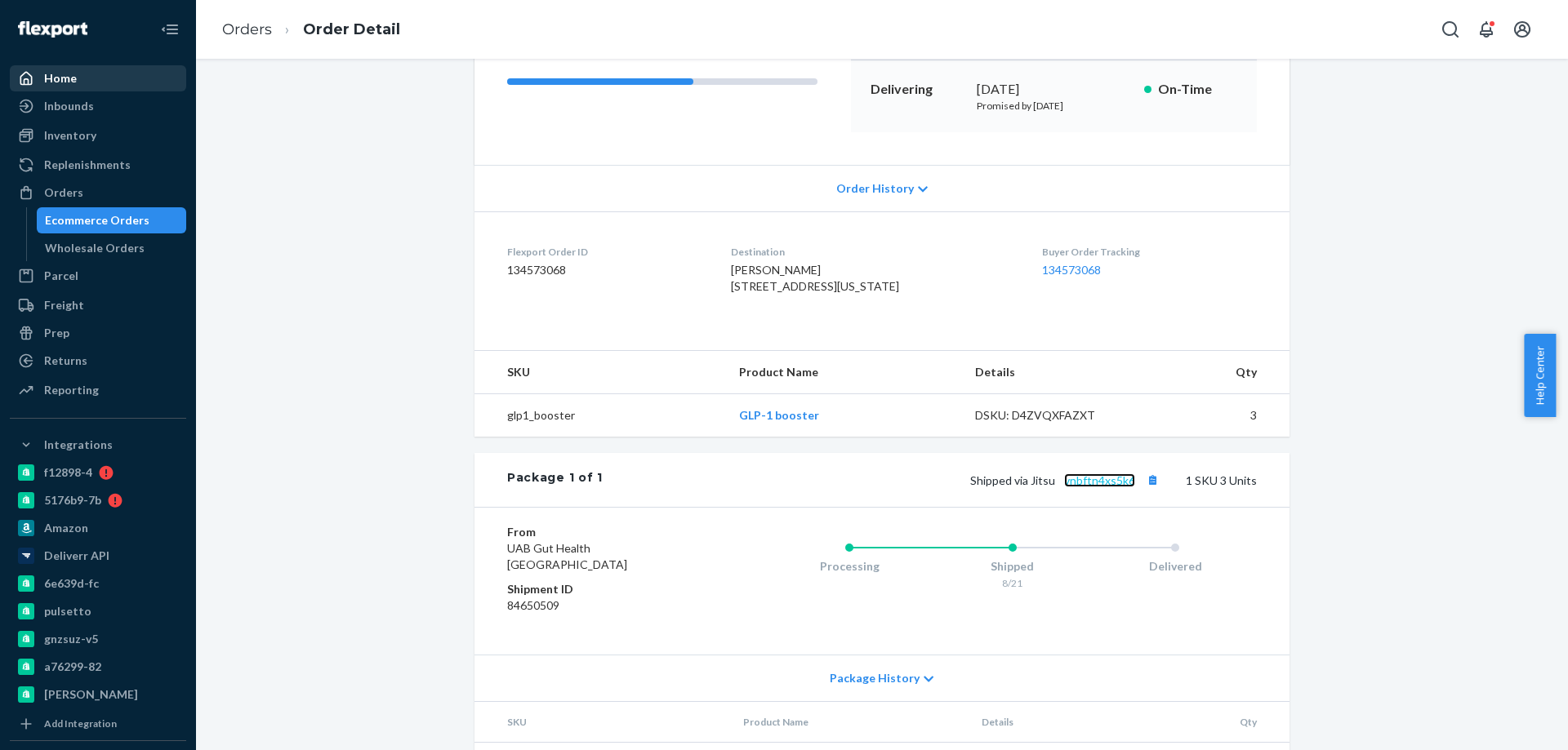
click at [1086, 488] on link "vnbftn4xs5k6" at bounding box center [1099, 481] width 71 height 14
